Goal: Task Accomplishment & Management: Use online tool/utility

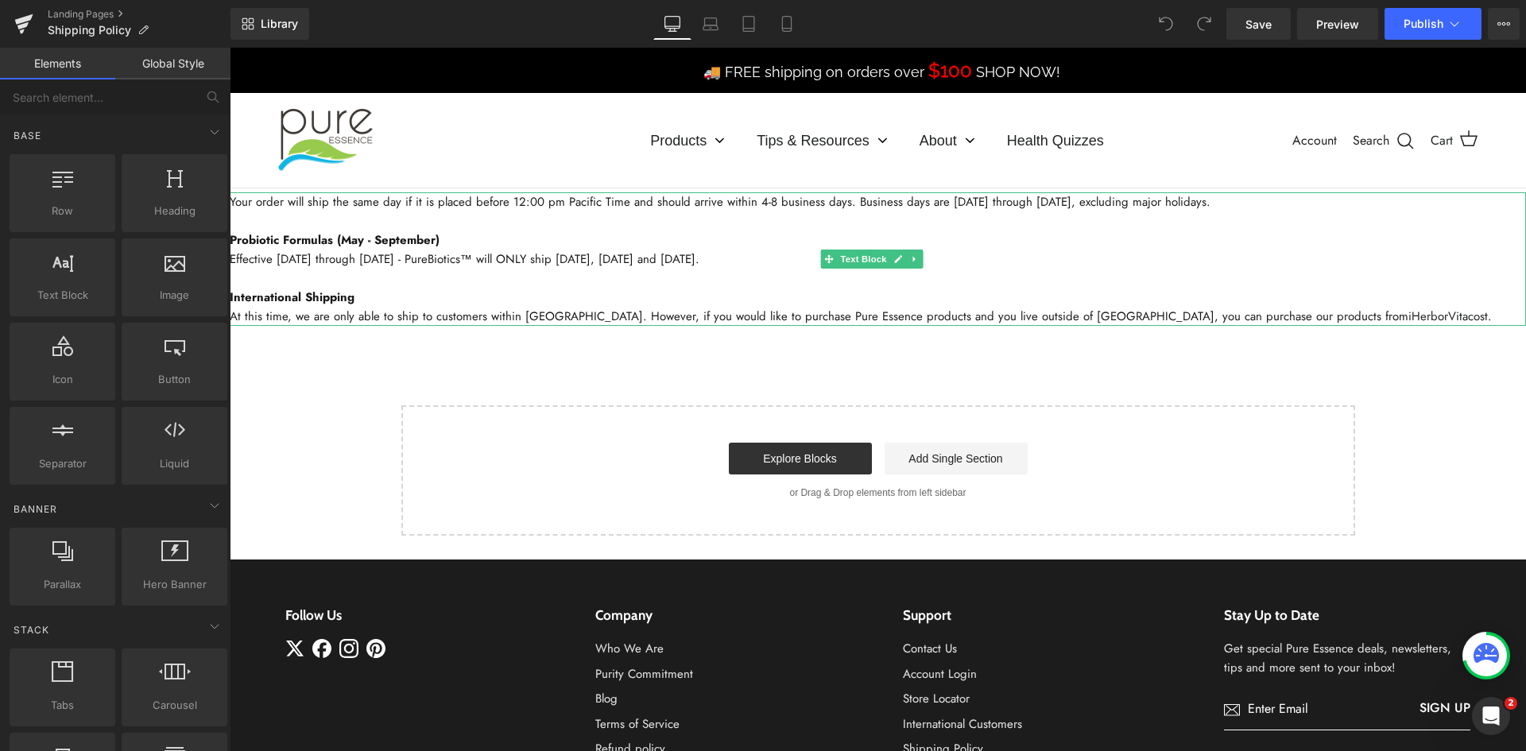
click at [572, 251] on p "Effective [DATE] through [DATE] - PureBiotics™ will ONLY ship [DATE], [DATE] an…" at bounding box center [878, 259] width 1297 height 19
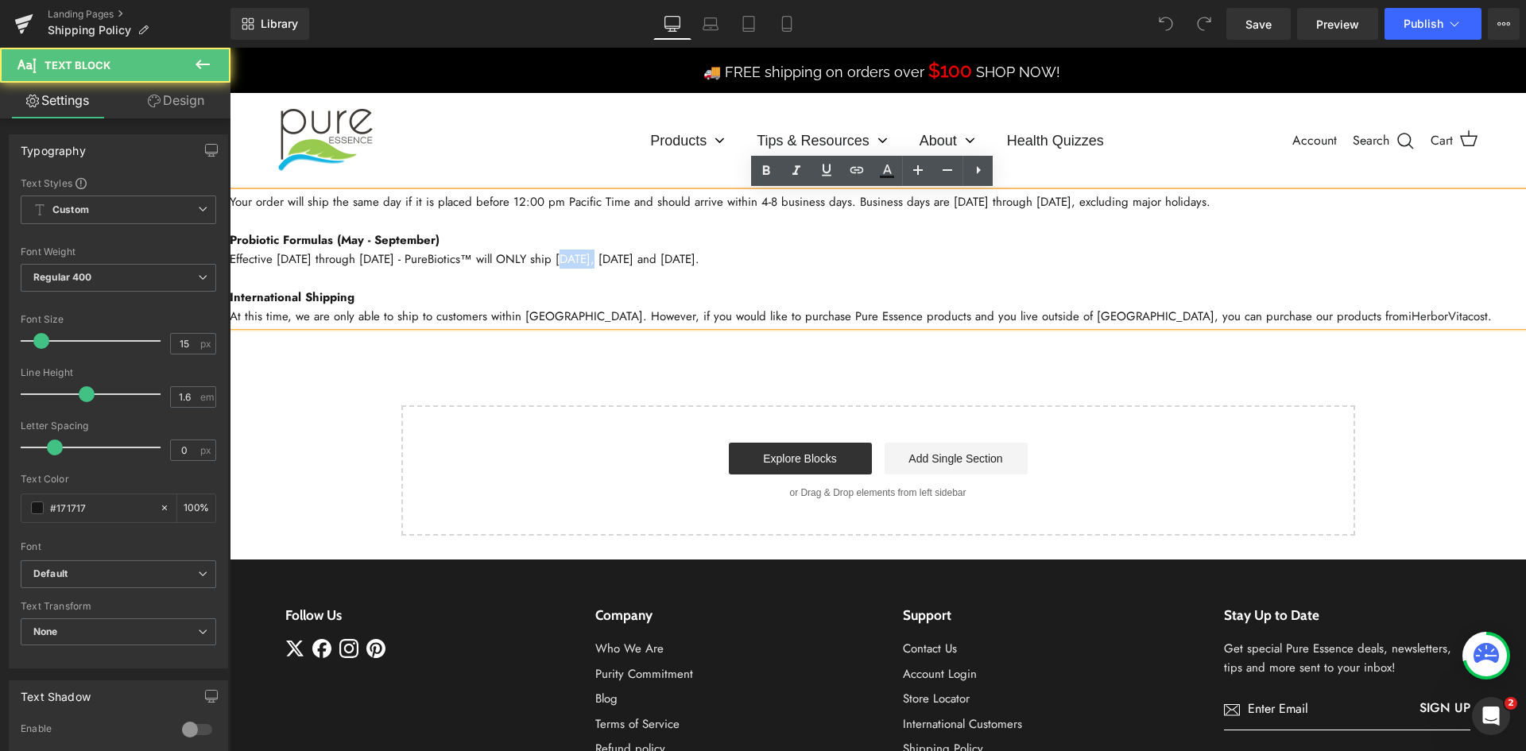
click at [572, 251] on p "Effective [DATE] through [DATE] - PureBiotics™ will ONLY ship [DATE], [DATE] an…" at bounding box center [878, 259] width 1297 height 19
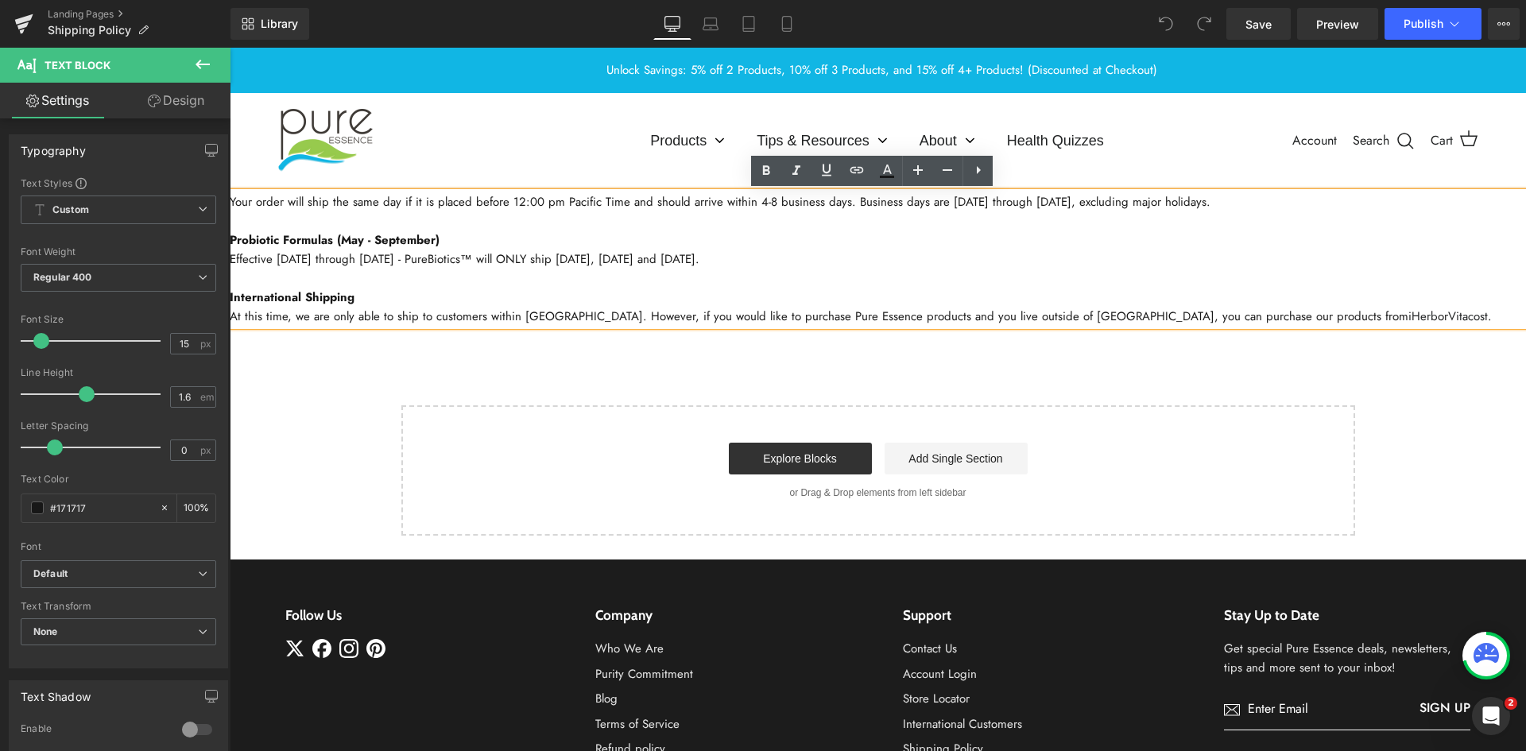
click at [695, 262] on p "Effective [DATE] through [DATE] - PureBiotics™ will ONLY ship [DATE], [DATE] an…" at bounding box center [878, 259] width 1297 height 19
drag, startPoint x: 775, startPoint y: 261, endPoint x: 455, endPoint y: 312, distance: 324.4
click at [230, 242] on html "🚚 FREE shipping on orders over $100 SHOP NOW! Unlock Savings: 5% off 2 Products…" at bounding box center [878, 506] width 1297 height 917
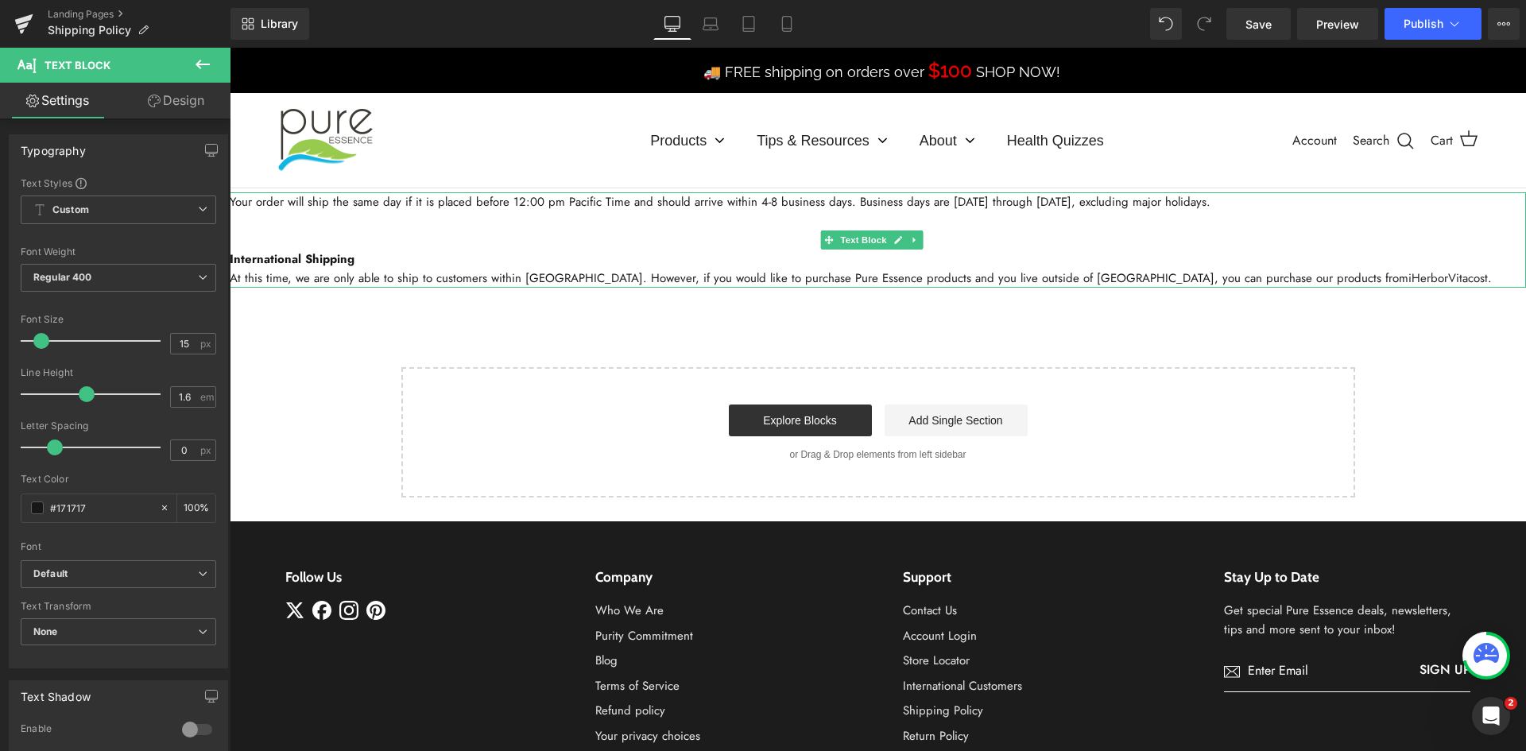
click at [339, 242] on p at bounding box center [878, 240] width 1297 height 19
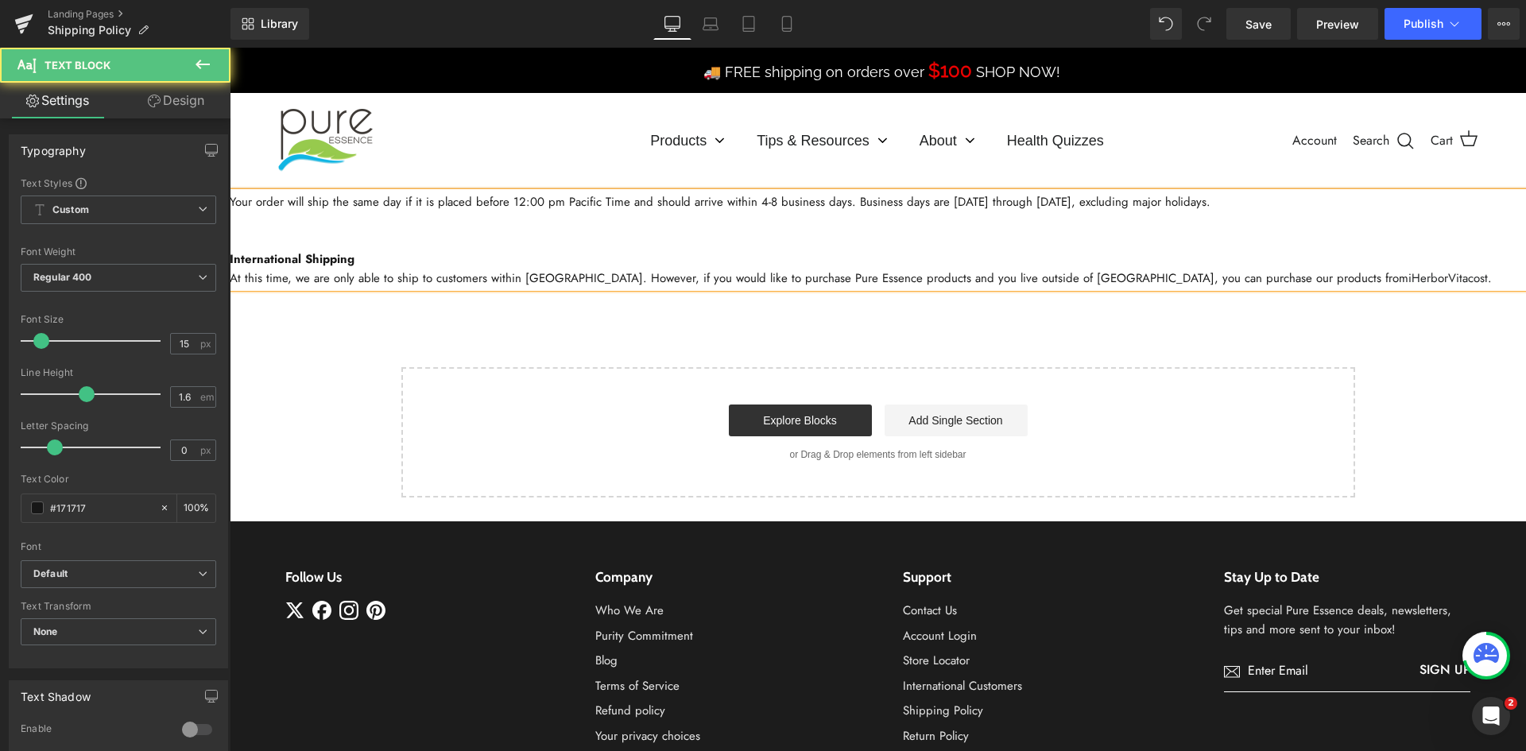
click at [351, 237] on p at bounding box center [878, 240] width 1297 height 19
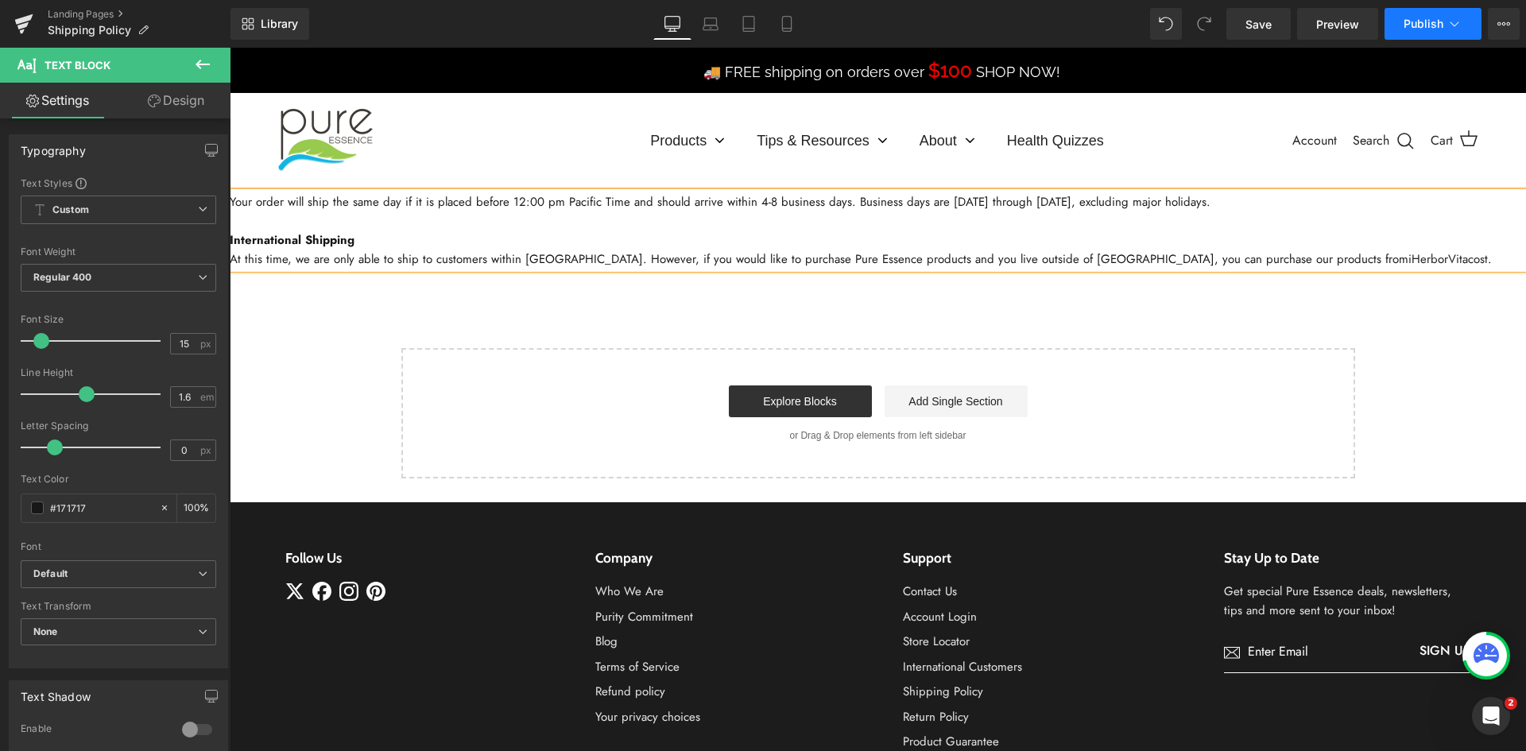
click at [1417, 25] on span "Publish" at bounding box center [1424, 23] width 40 height 13
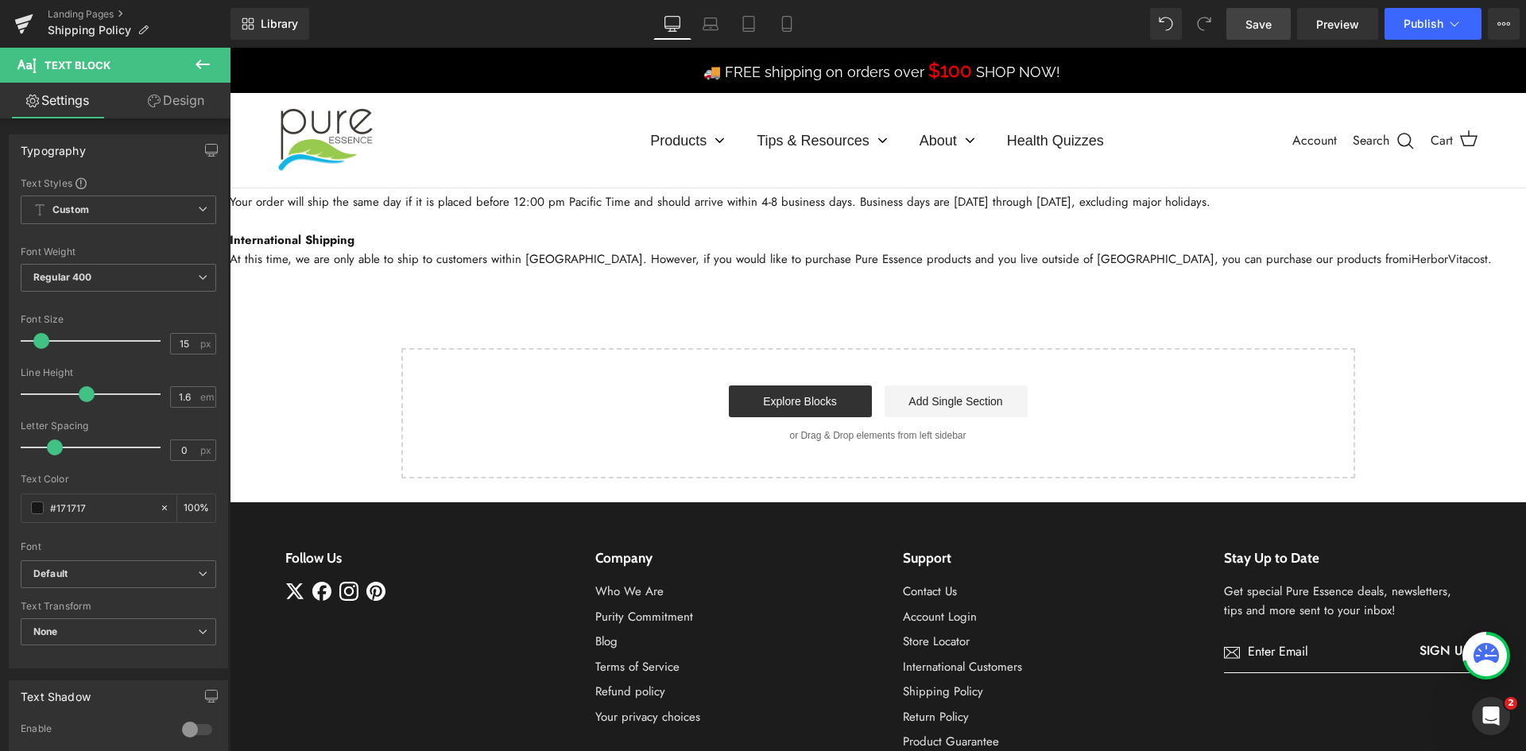
click at [1260, 21] on span "Save" at bounding box center [1259, 24] width 26 height 17
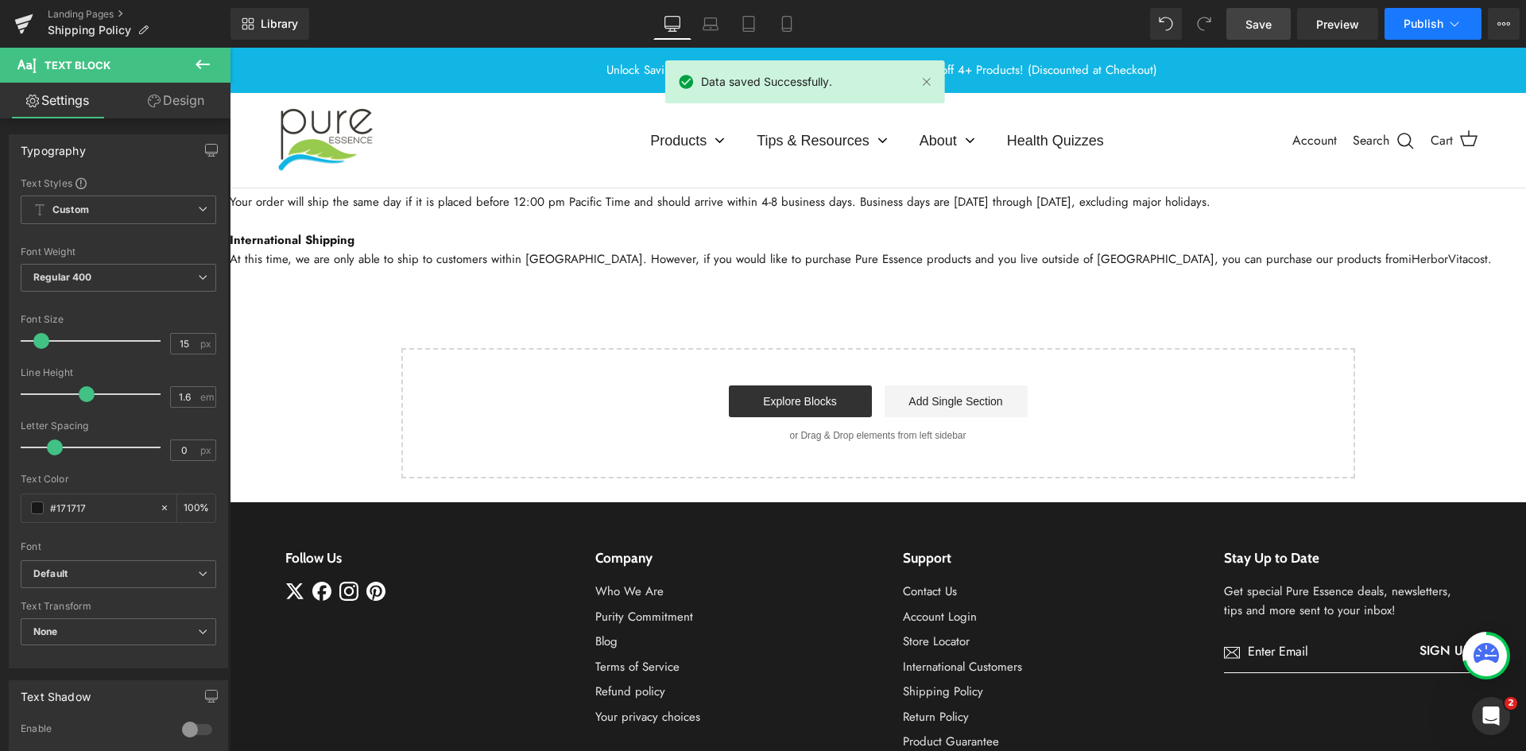
click at [1433, 31] on button "Publish" at bounding box center [1433, 24] width 97 height 32
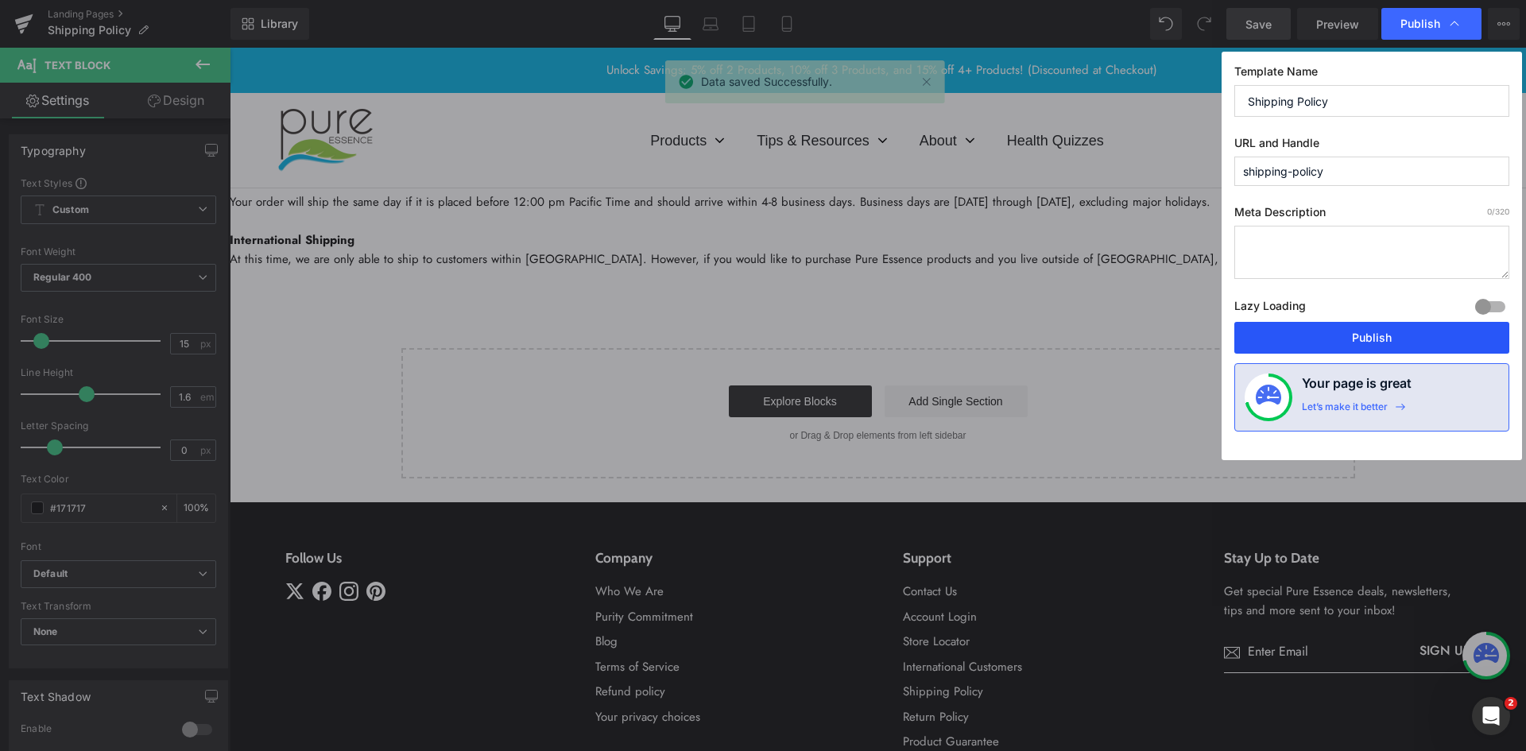
click at [1339, 341] on button "Publish" at bounding box center [1372, 338] width 275 height 32
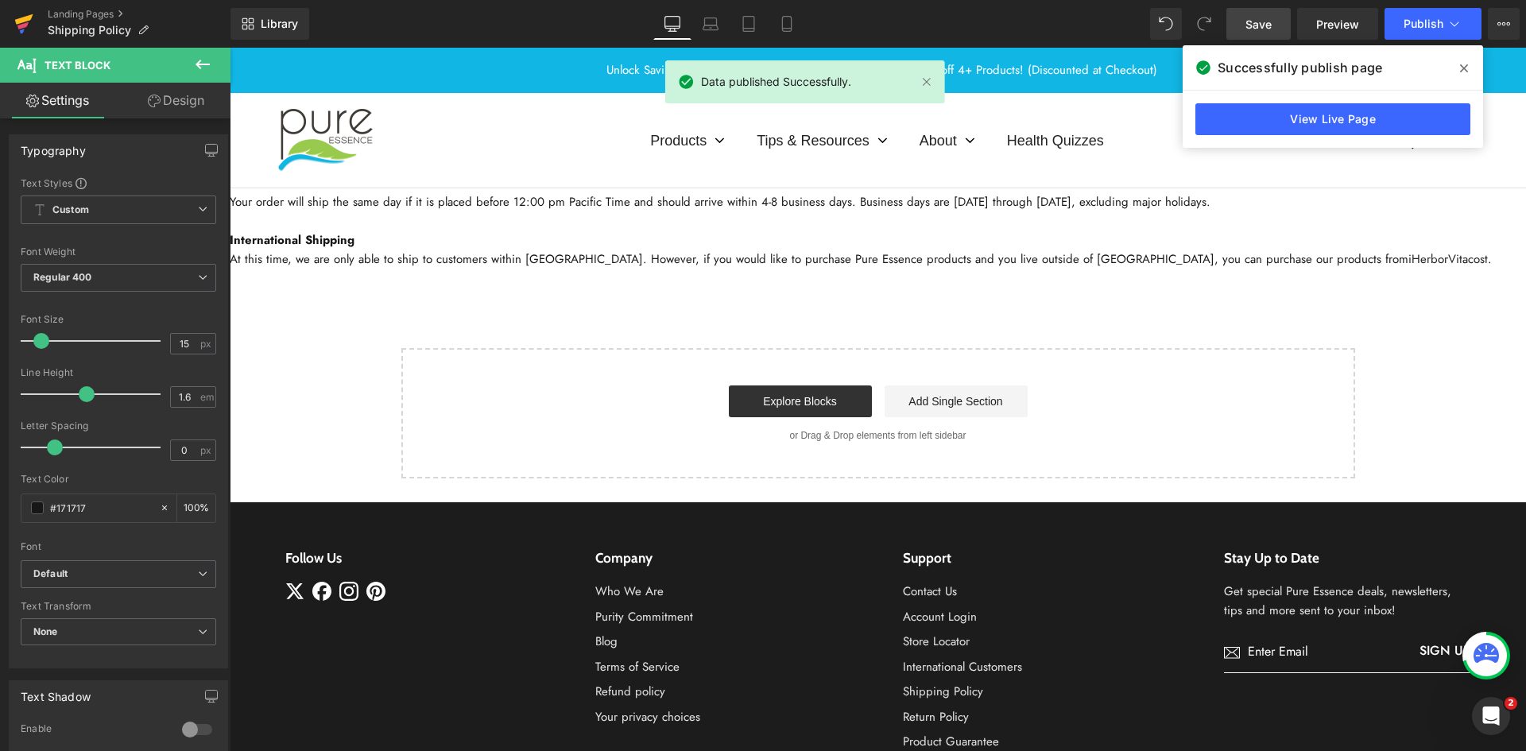
click at [20, 25] on icon at bounding box center [22, 25] width 11 height 7
